Goal: Find specific page/section: Find specific page/section

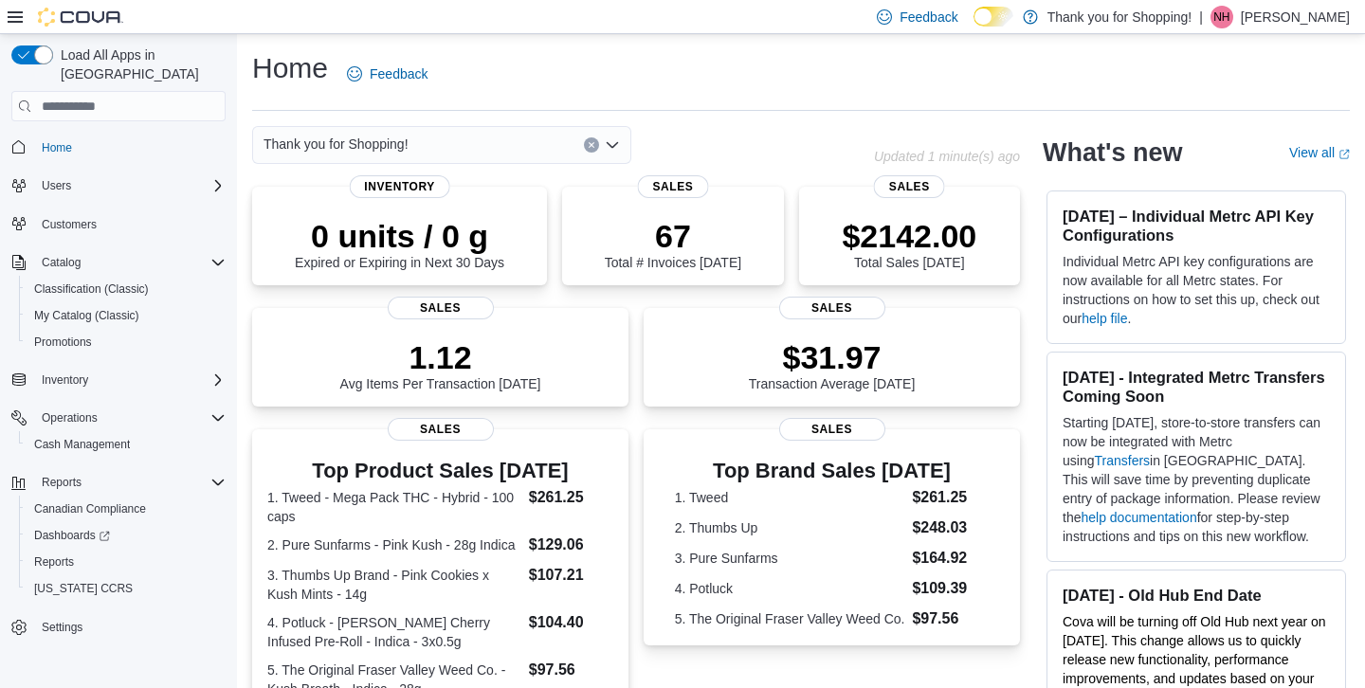
click at [473, 136] on div "Thank you for Shopping!" at bounding box center [441, 145] width 379 height 38
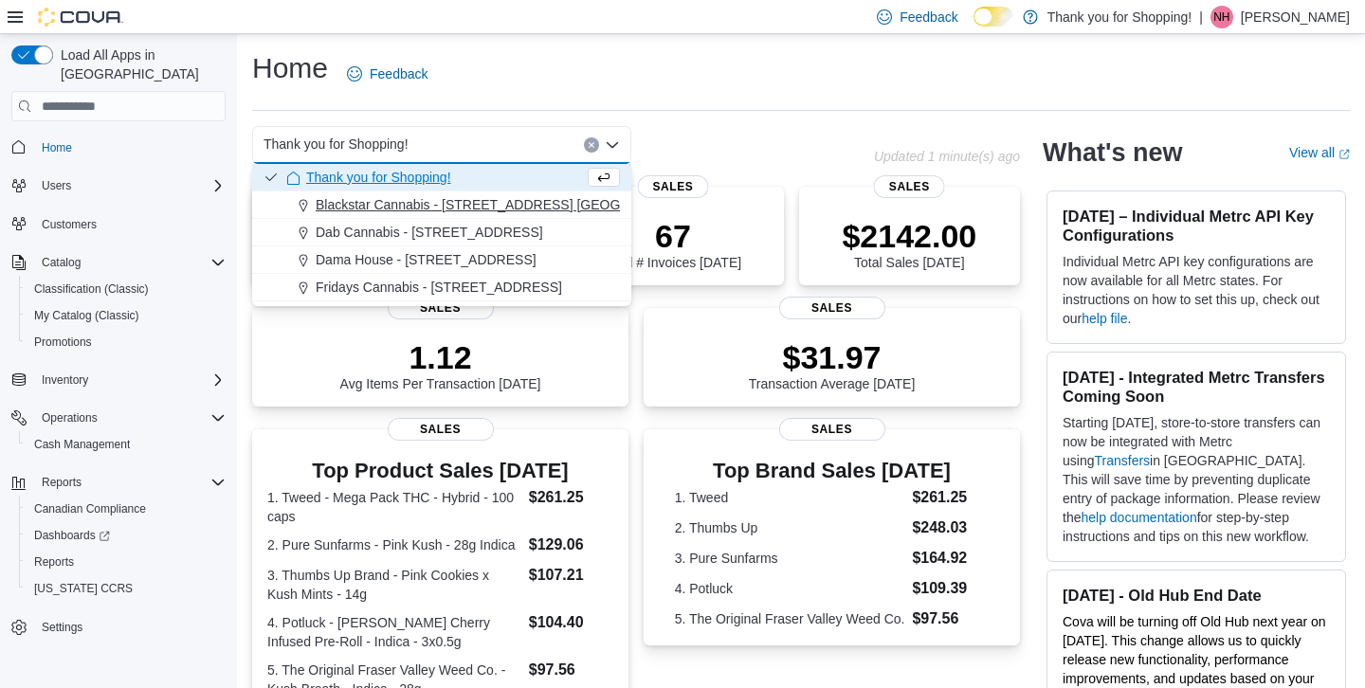
click at [448, 210] on span "Blackstar Cannabis - [STREET_ADDRESS] [GEOGRAPHIC_DATA]" at bounding box center [515, 204] width 399 height 19
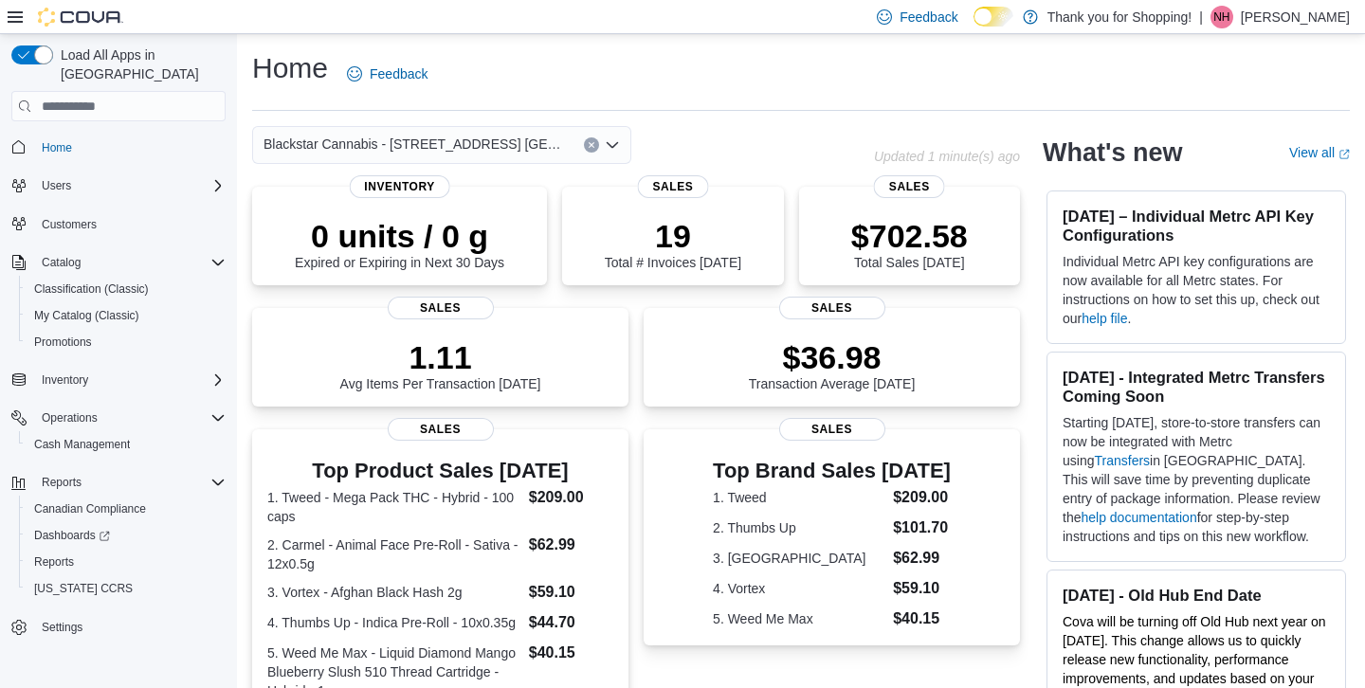
click at [473, 145] on span "Blackstar Cannabis - [STREET_ADDRESS] [GEOGRAPHIC_DATA]" at bounding box center [414, 144] width 301 height 23
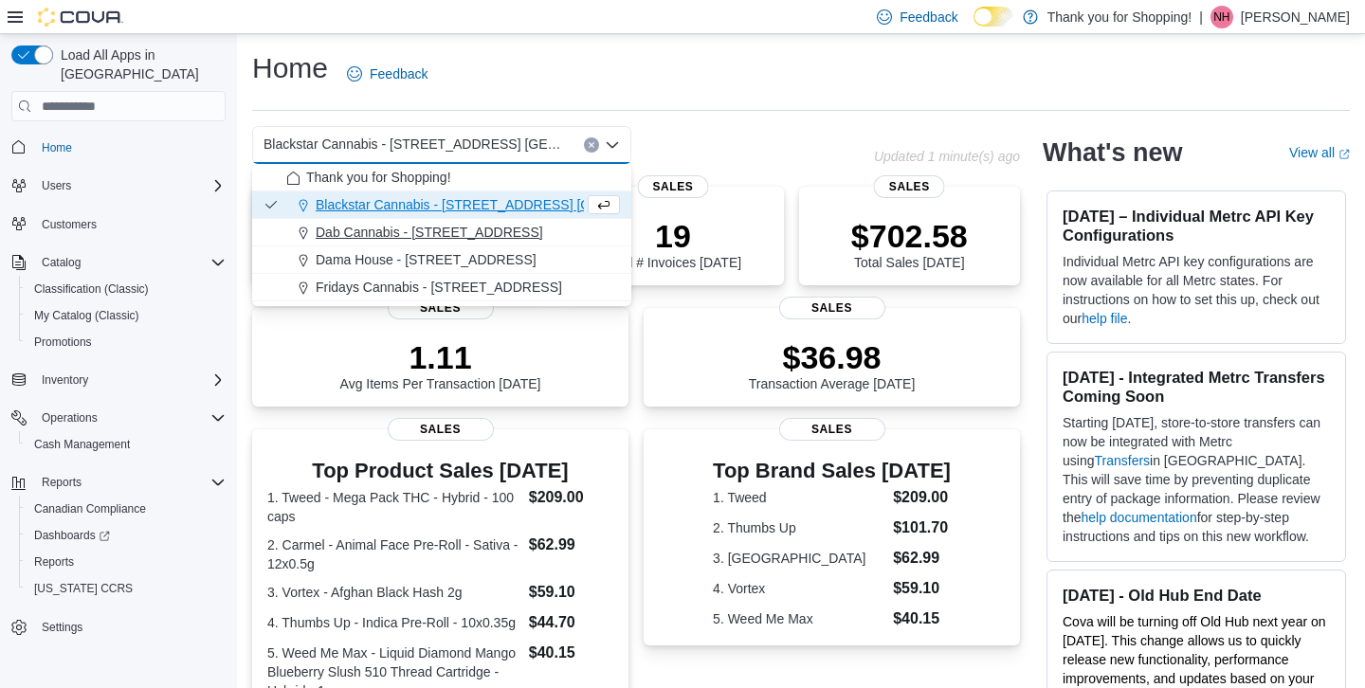
click at [461, 228] on span "Dab Cannabis - [STREET_ADDRESS]" at bounding box center [430, 232] width 228 height 19
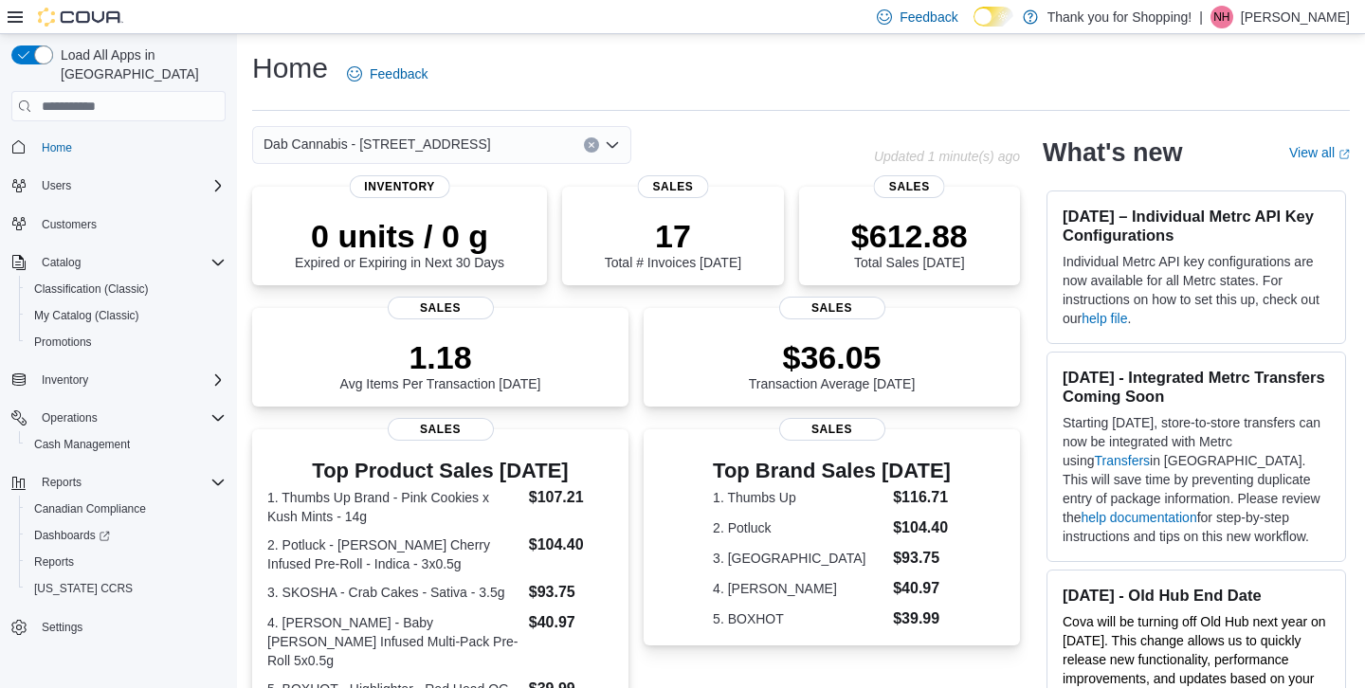
click at [480, 138] on span "Dab Cannabis - [STREET_ADDRESS]" at bounding box center [378, 144] width 228 height 23
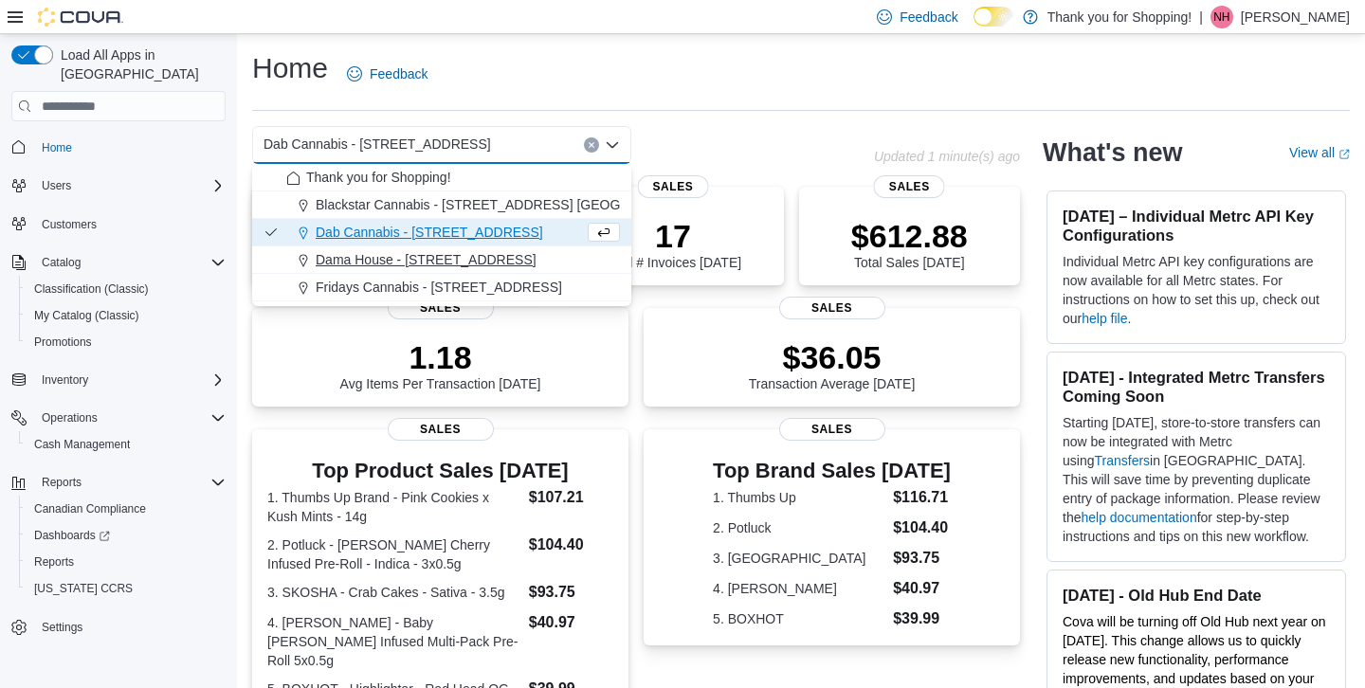
click at [447, 259] on span "Dama House - [STREET_ADDRESS]" at bounding box center [426, 259] width 221 height 19
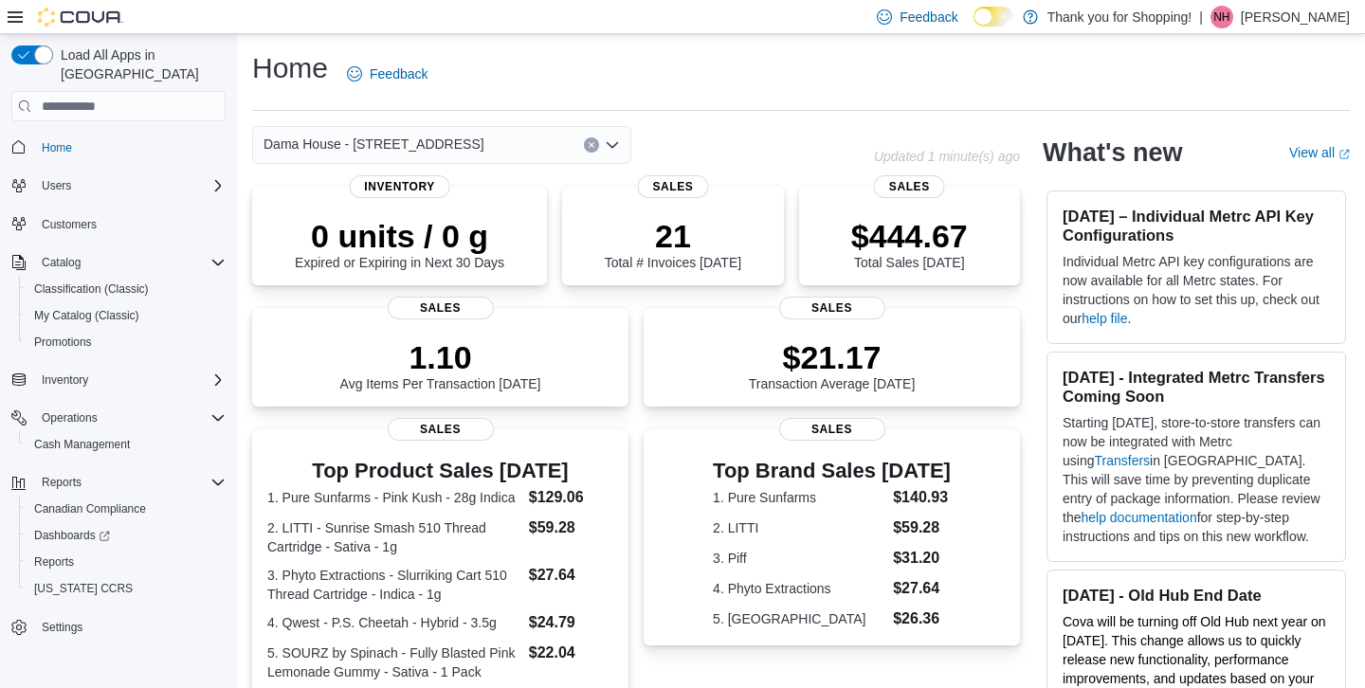
click at [484, 148] on span "Dama House - [STREET_ADDRESS]" at bounding box center [374, 144] width 221 height 23
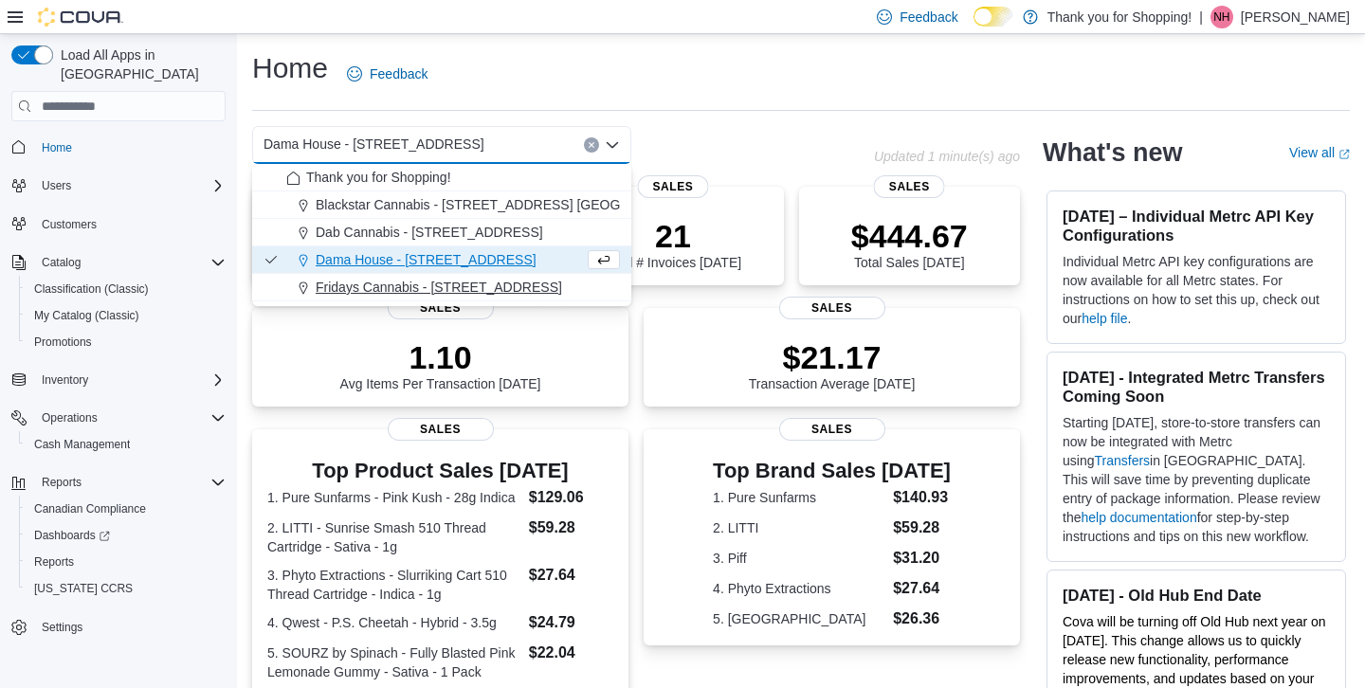
click at [447, 284] on span "Fridays Cannabis - [STREET_ADDRESS]" at bounding box center [439, 287] width 246 height 19
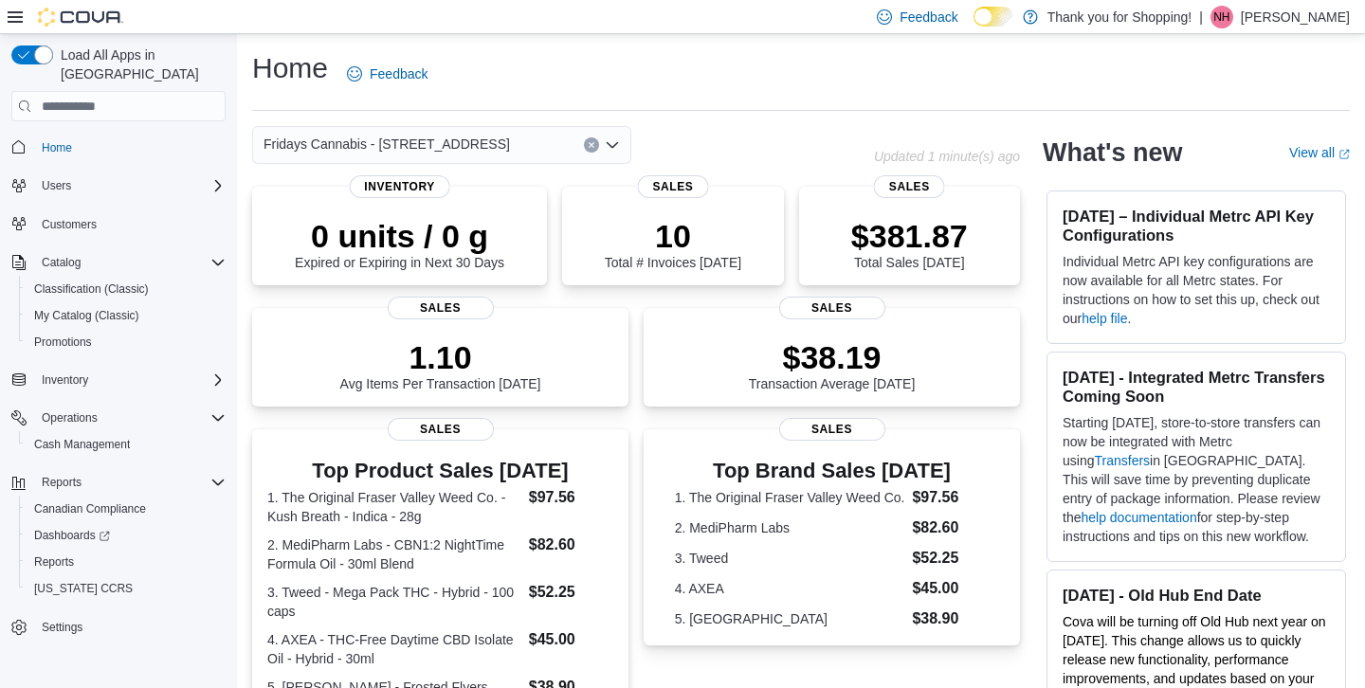
click at [484, 148] on span "Fridays Cannabis - [STREET_ADDRESS]" at bounding box center [387, 144] width 246 height 23
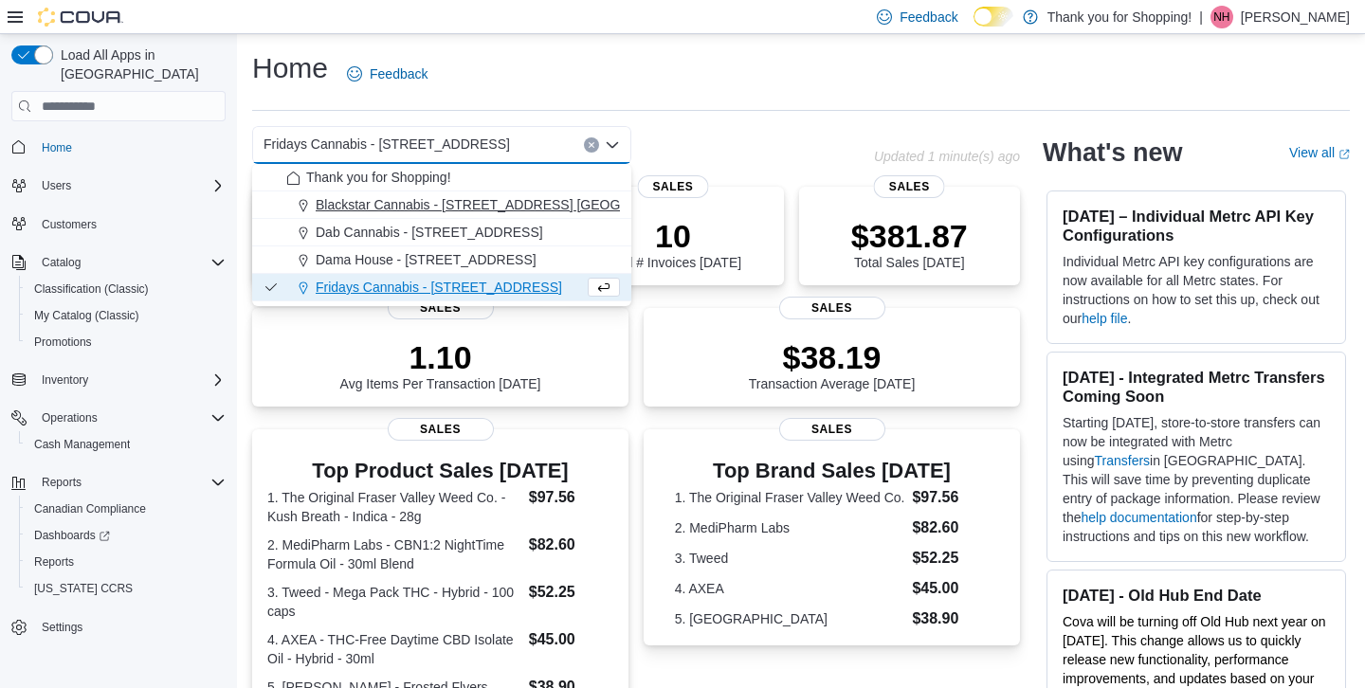
click at [480, 202] on span "Blackstar Cannabis - [STREET_ADDRESS] [GEOGRAPHIC_DATA]" at bounding box center [515, 204] width 399 height 19
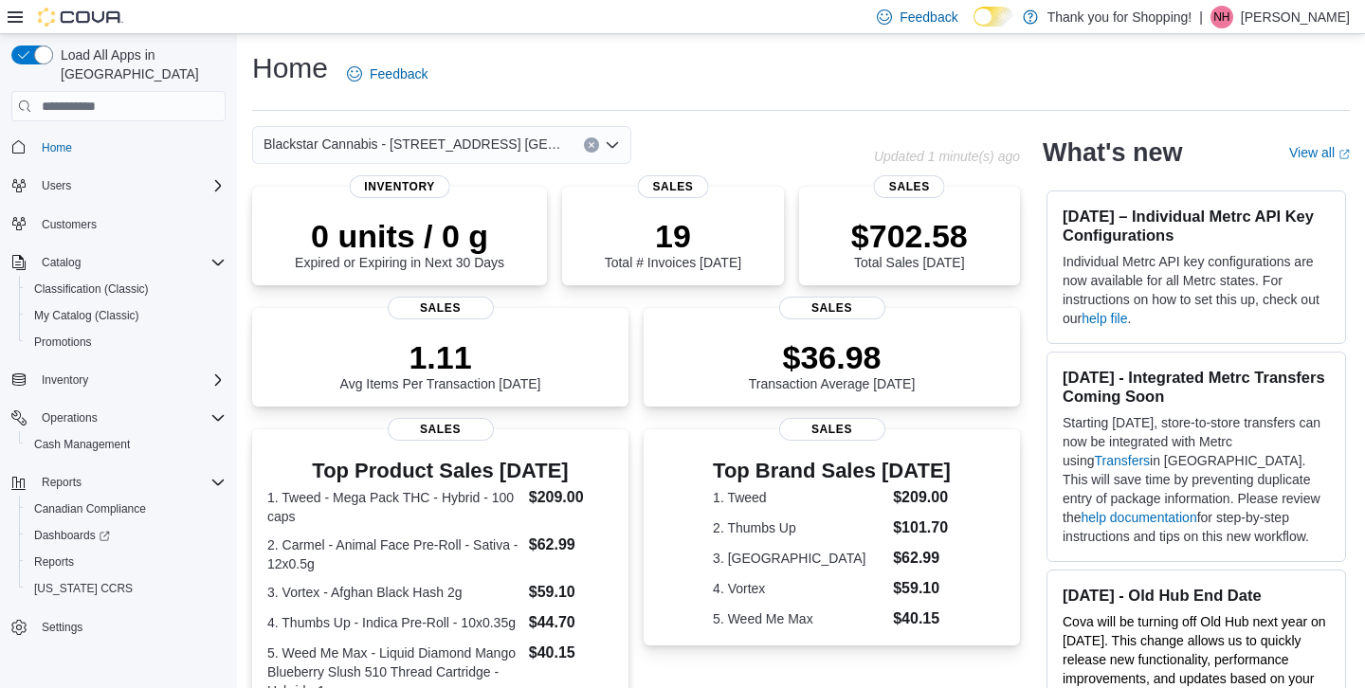
click at [512, 142] on span "Blackstar Cannabis - [STREET_ADDRESS] [GEOGRAPHIC_DATA]" at bounding box center [414, 144] width 301 height 23
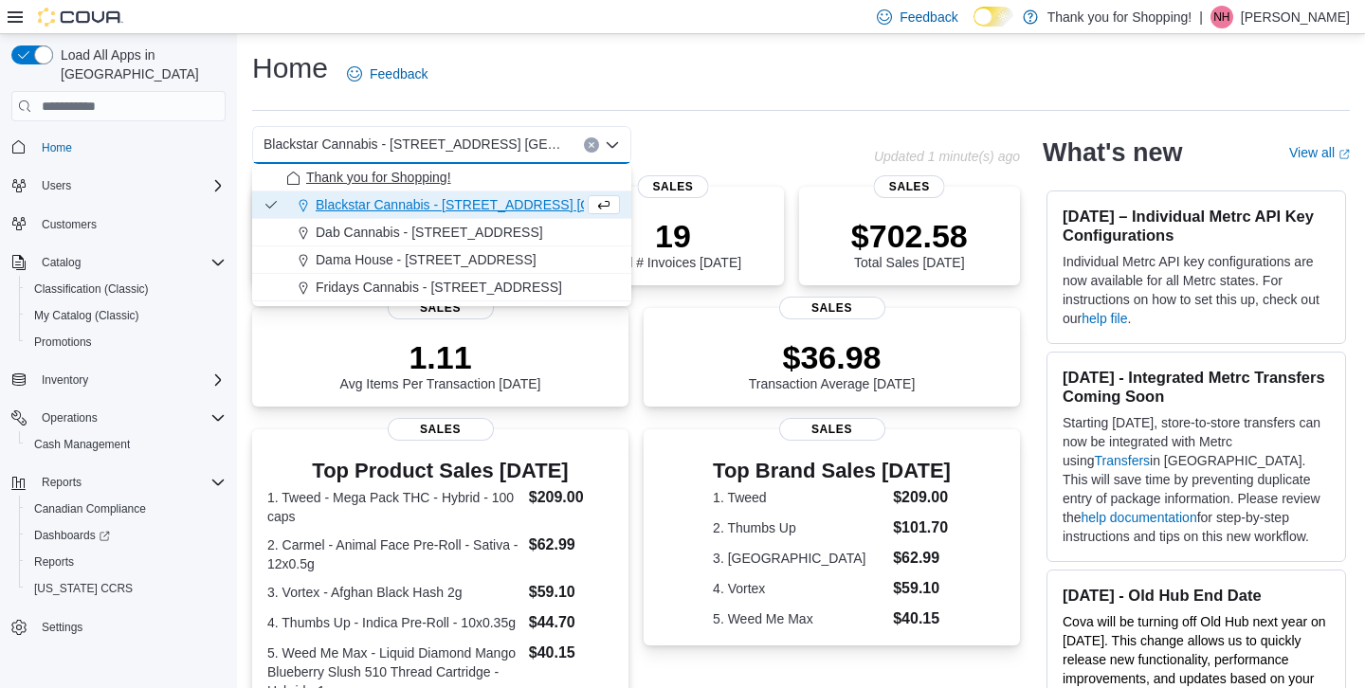
click at [480, 185] on div "Thank you for Shopping!" at bounding box center [453, 177] width 334 height 19
